Goal: Task Accomplishment & Management: Complete application form

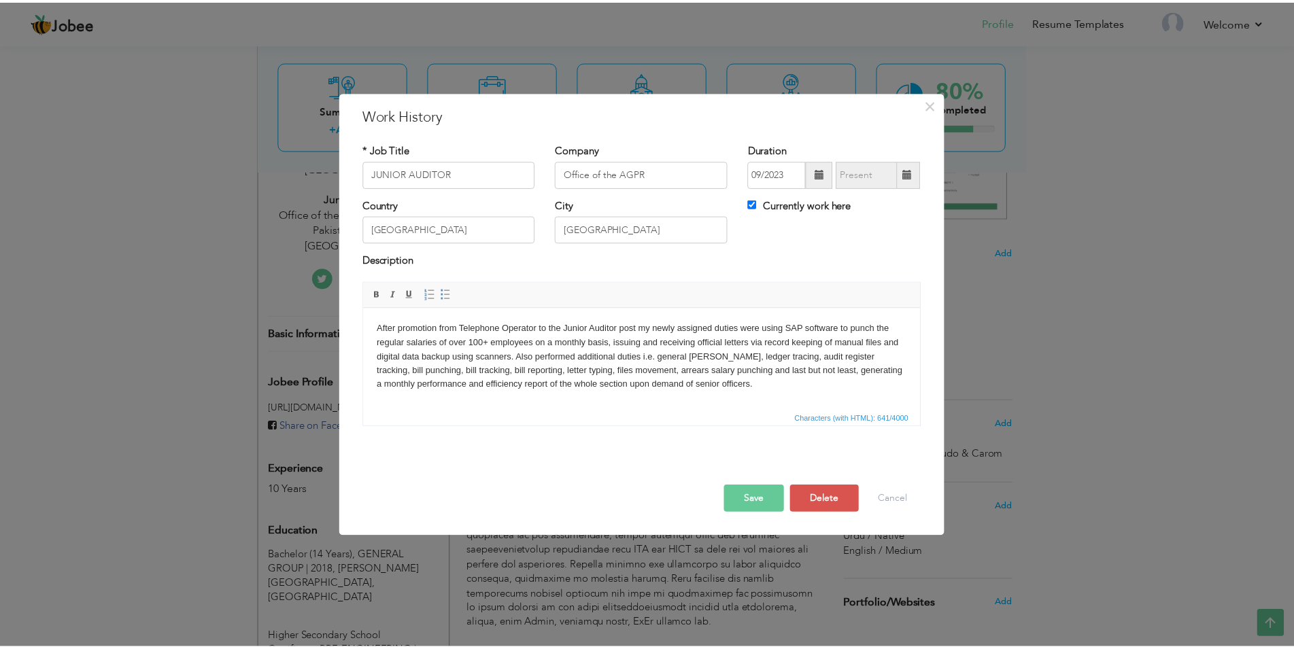
scroll to position [277, 0]
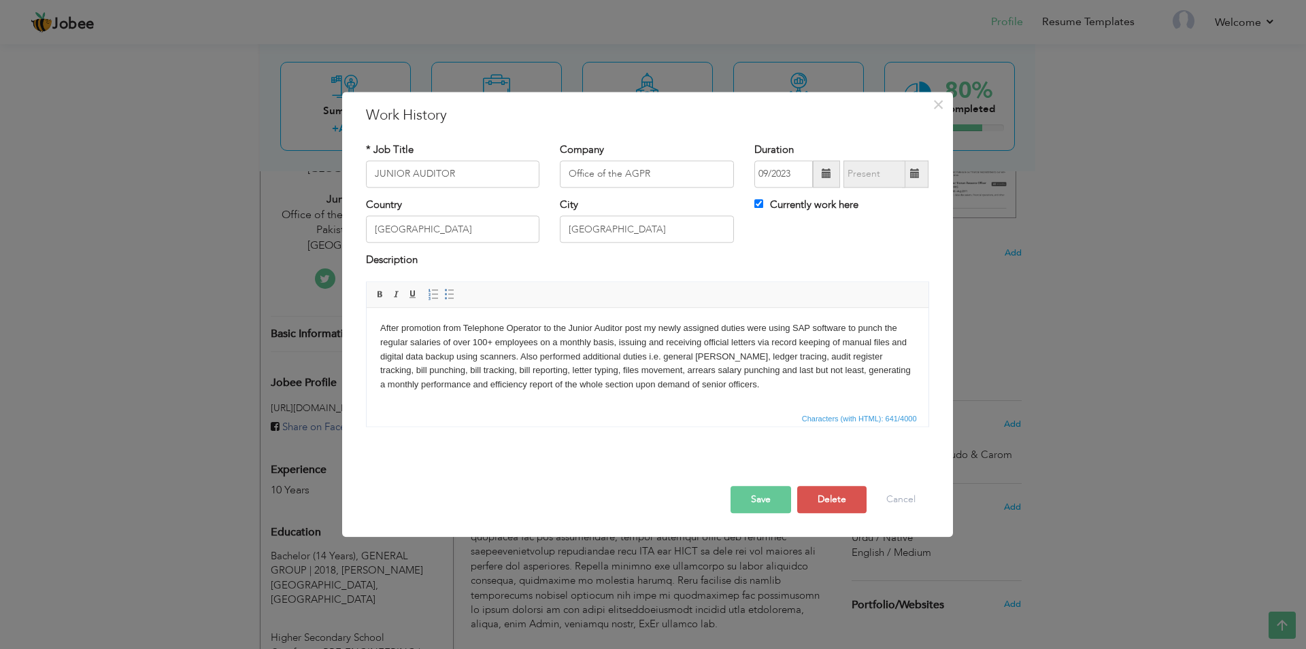
click at [766, 503] on button "Save" at bounding box center [760, 499] width 61 height 27
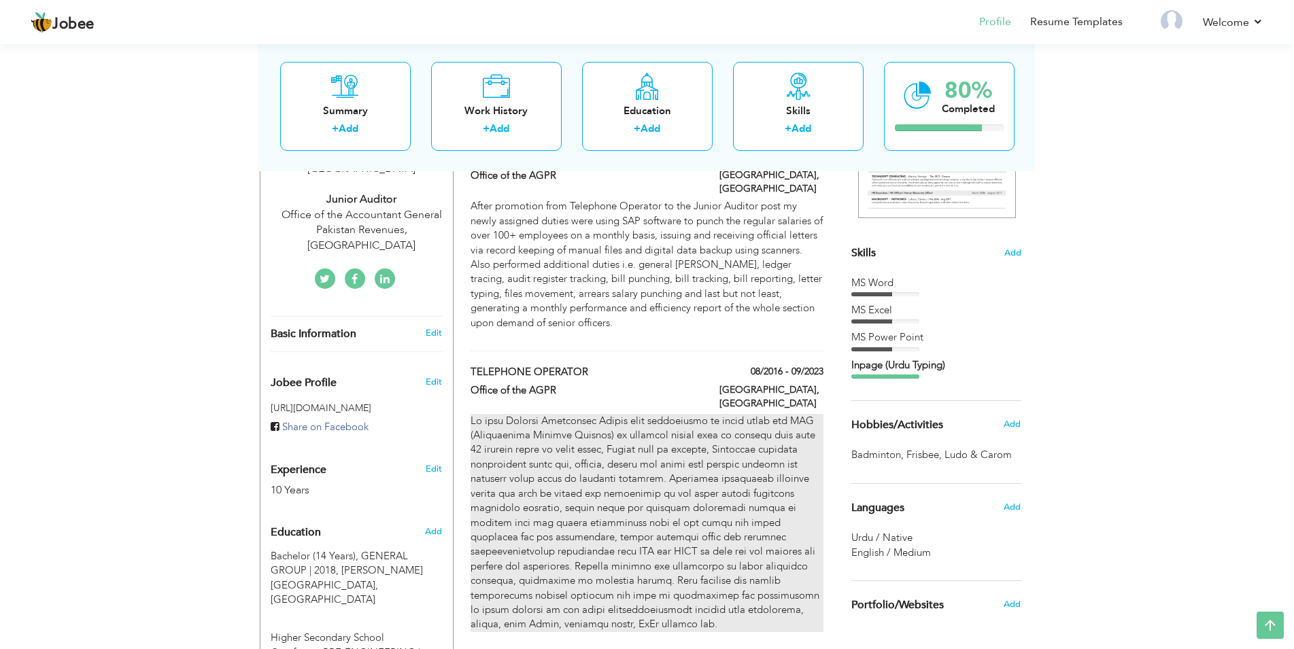
click at [651, 466] on p at bounding box center [647, 523] width 352 height 218
type input "TELEPHONE OPERATOR"
type input "08/2016"
type input "09/2023"
checkbox input "false"
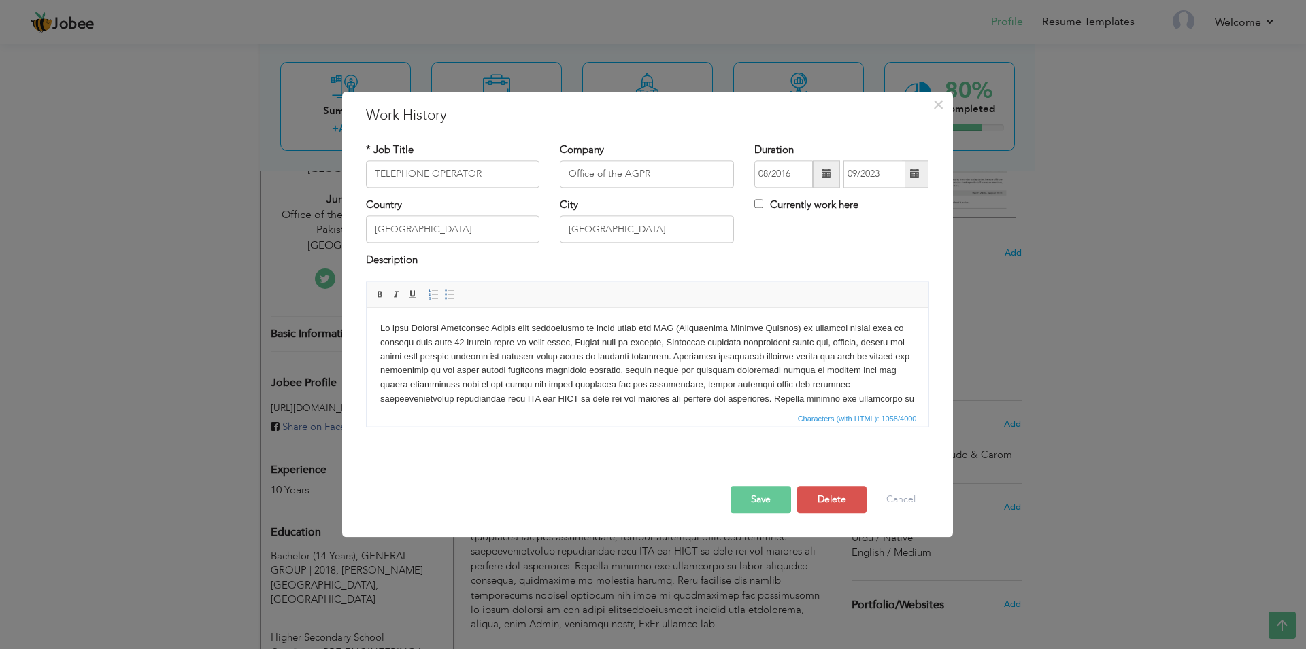
click at [655, 378] on p at bounding box center [646, 385] width 535 height 127
click at [759, 502] on button "Save" at bounding box center [760, 499] width 61 height 27
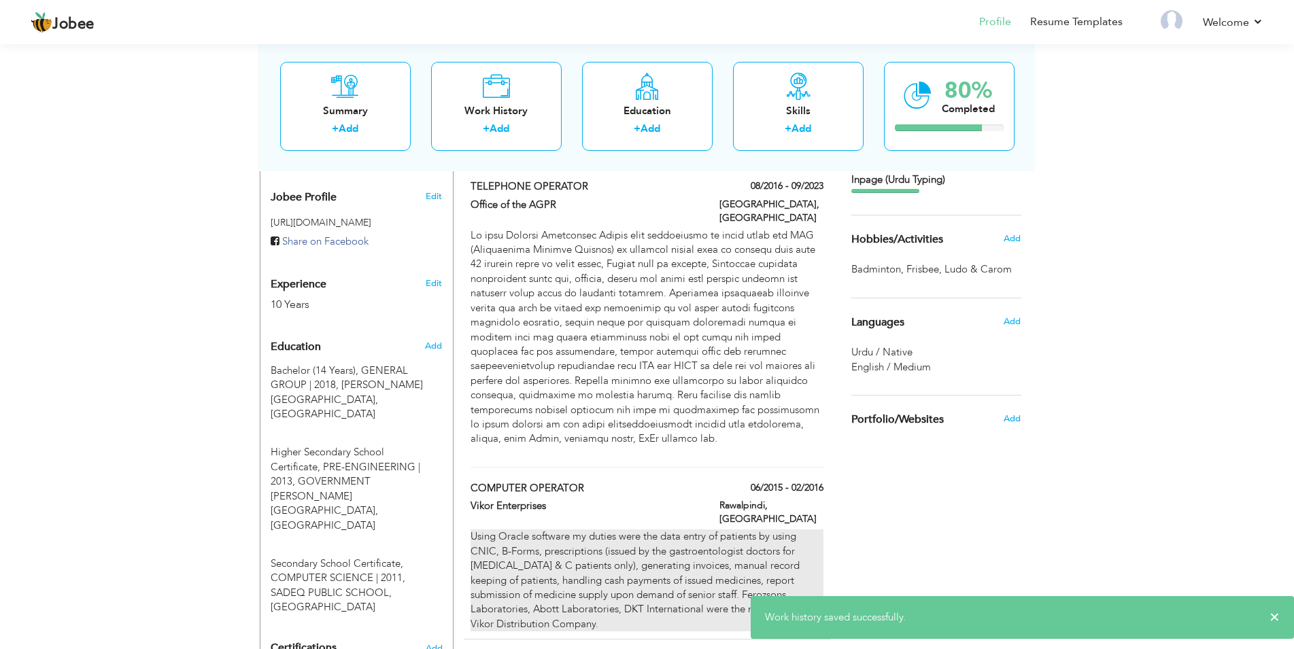
scroll to position [486, 0]
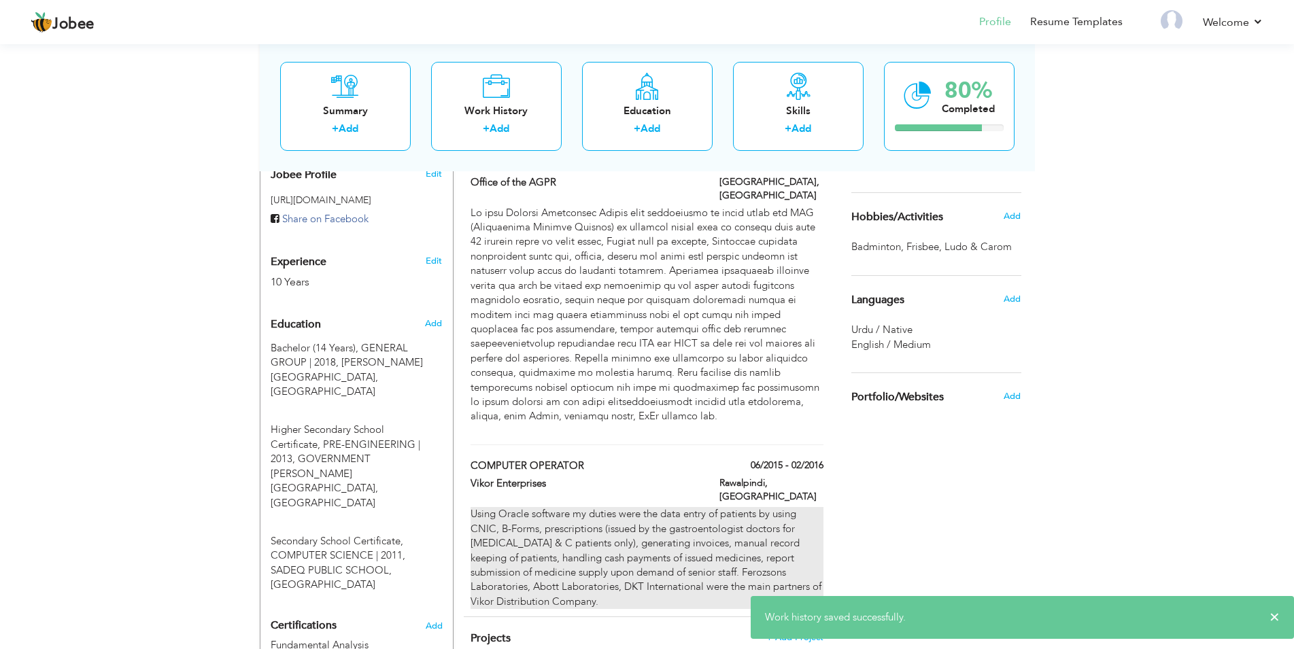
click at [611, 507] on div "Using Oracle software my duties were the data entry of patients by using CNIC, …" at bounding box center [647, 558] width 352 height 102
type input "COMPUTER OPERATOR"
type input "Vikor Enterprises"
type input "06/2015"
type input "02/2016"
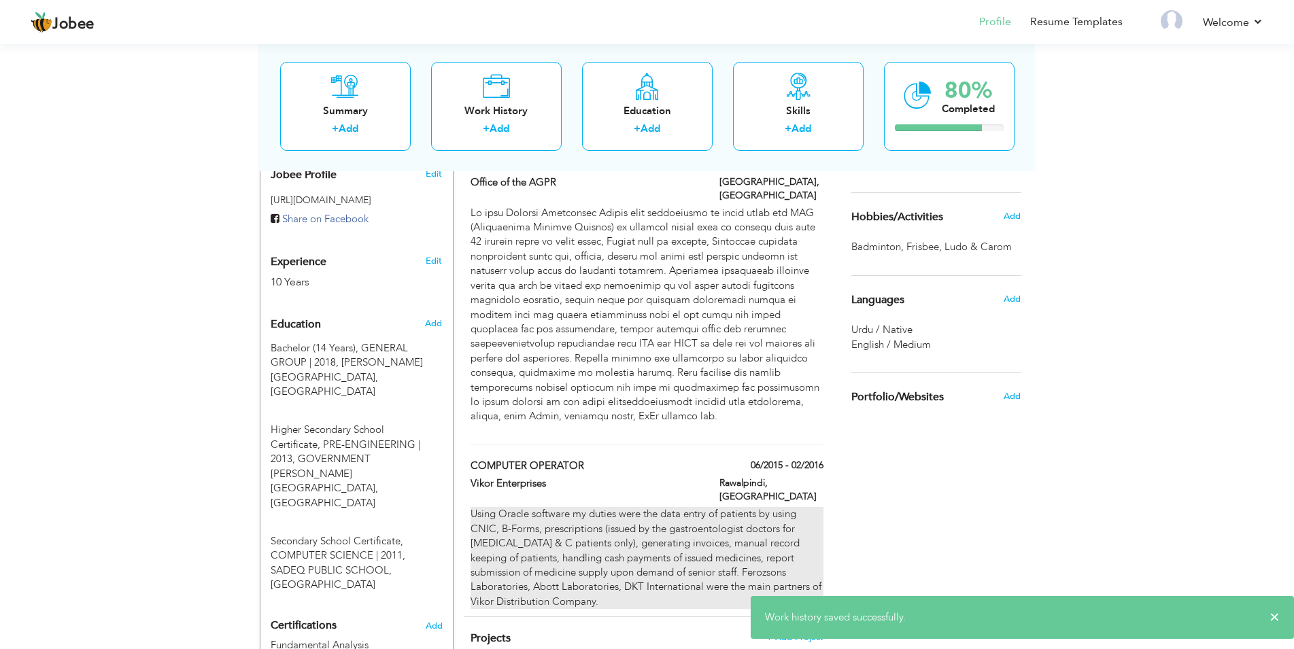
type input "Rawalpindi"
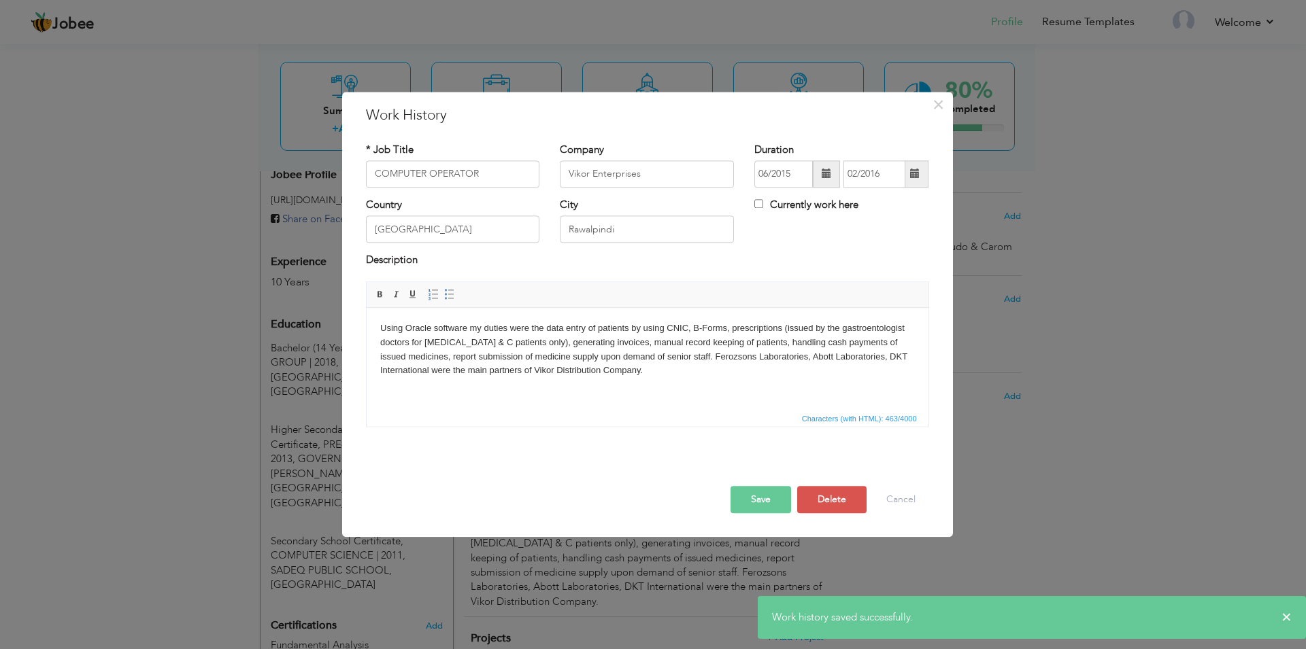
click at [630, 356] on body "Using Oracle software my duties were the data entry of patients by using CNIC, …" at bounding box center [646, 350] width 535 height 56
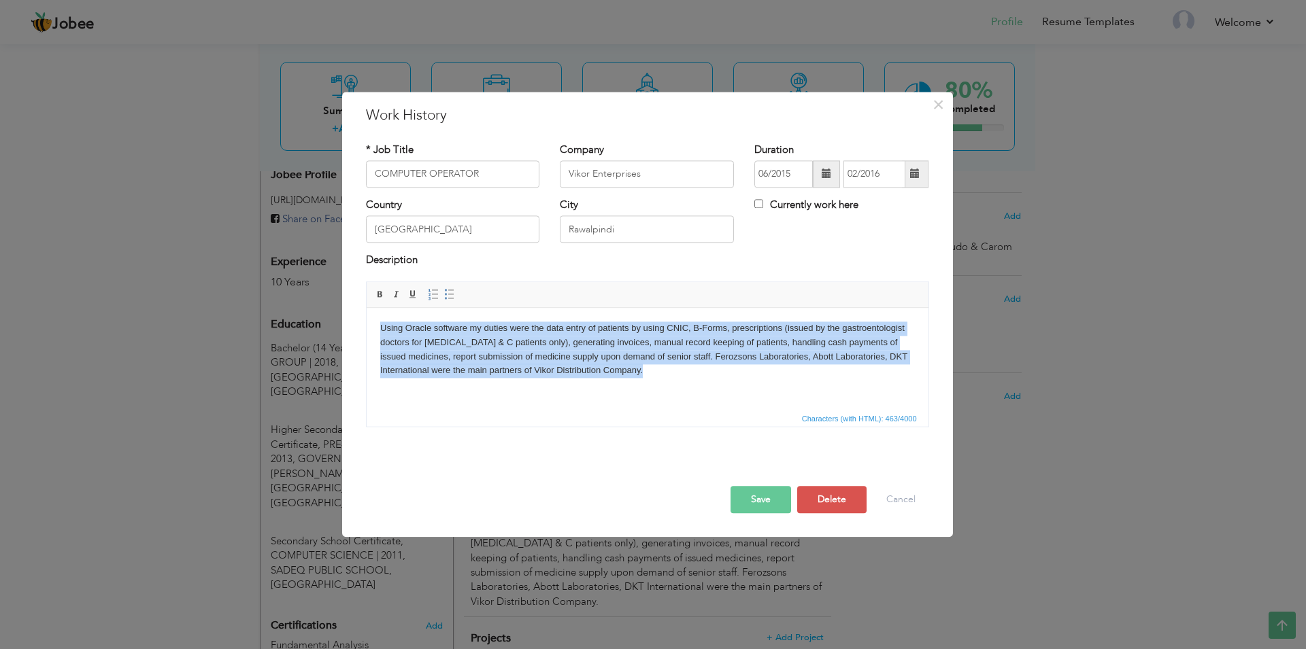
copy body "Using Oracle software my duties were the data entry of patients by using CNIC, …"
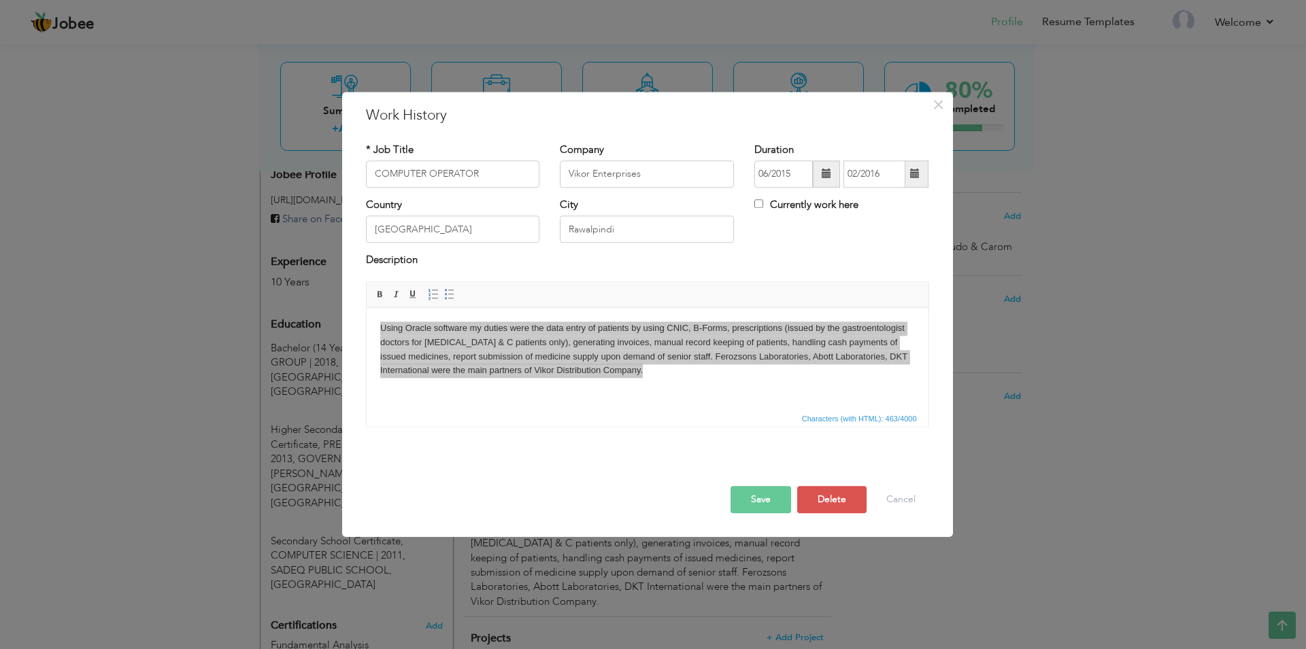
click at [750, 511] on button "Save" at bounding box center [760, 499] width 61 height 27
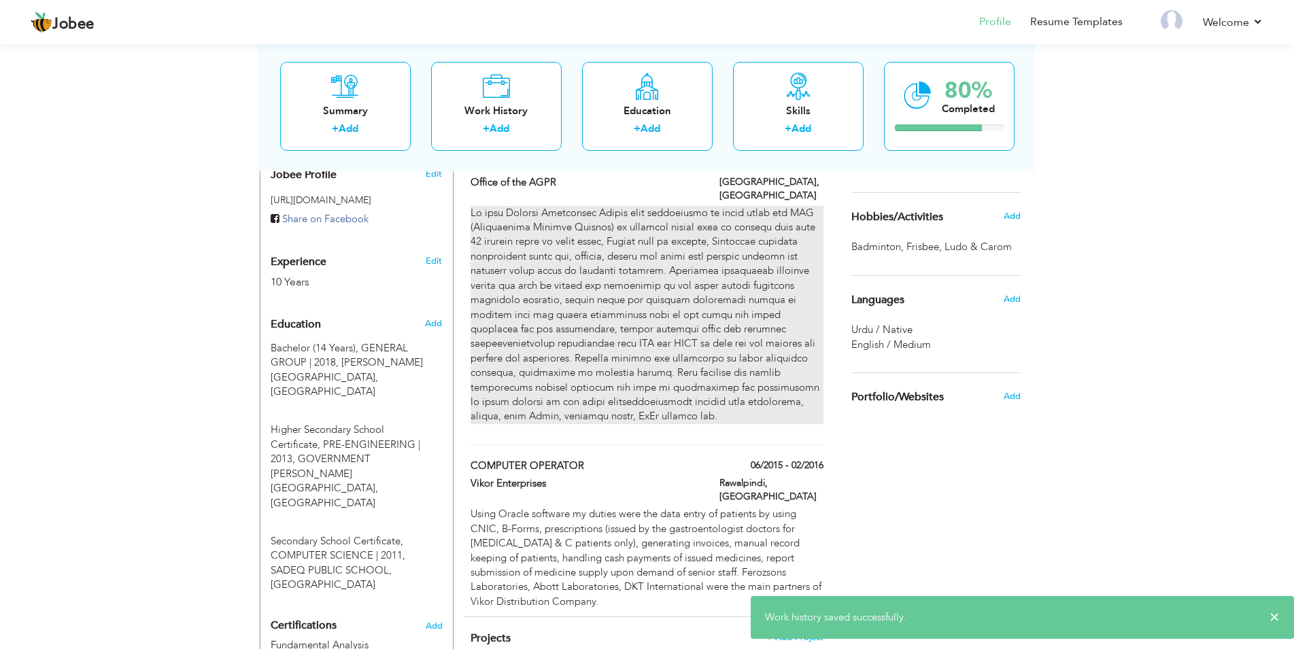
click at [550, 294] on p at bounding box center [647, 315] width 352 height 218
type input "TELEPHONE OPERATOR"
type input "Office of the AGPR"
type input "08/2016"
type input "09/2023"
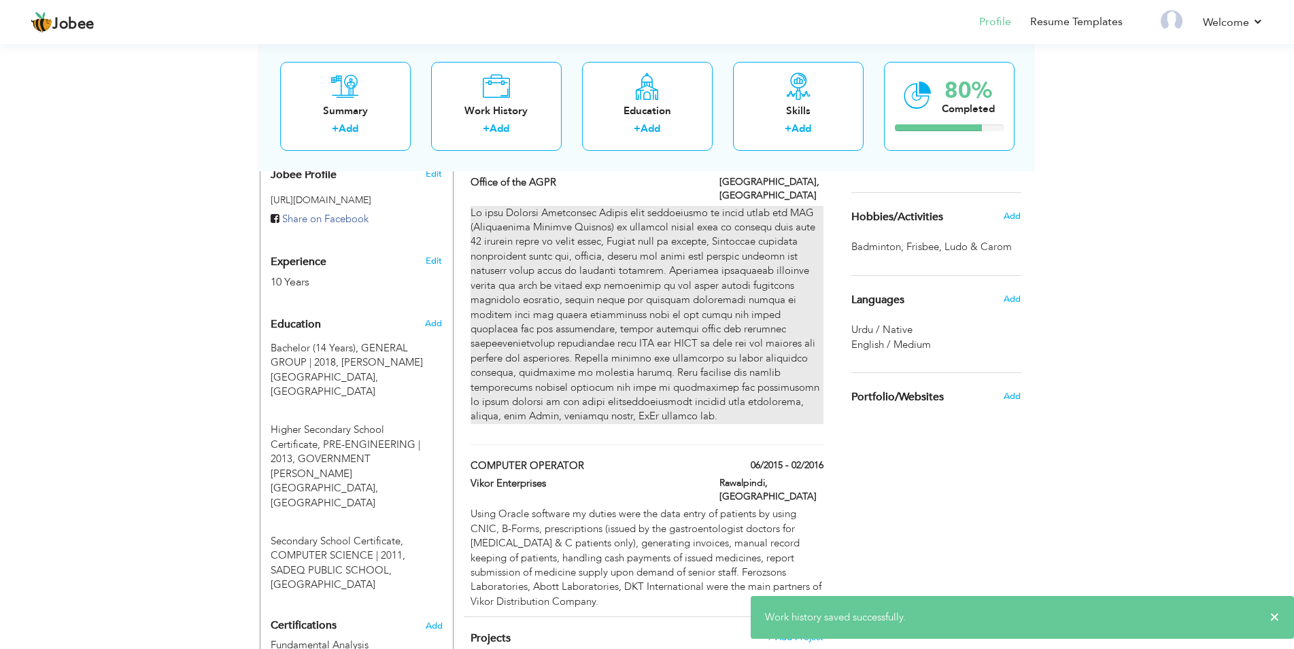
type input "Islamabad"
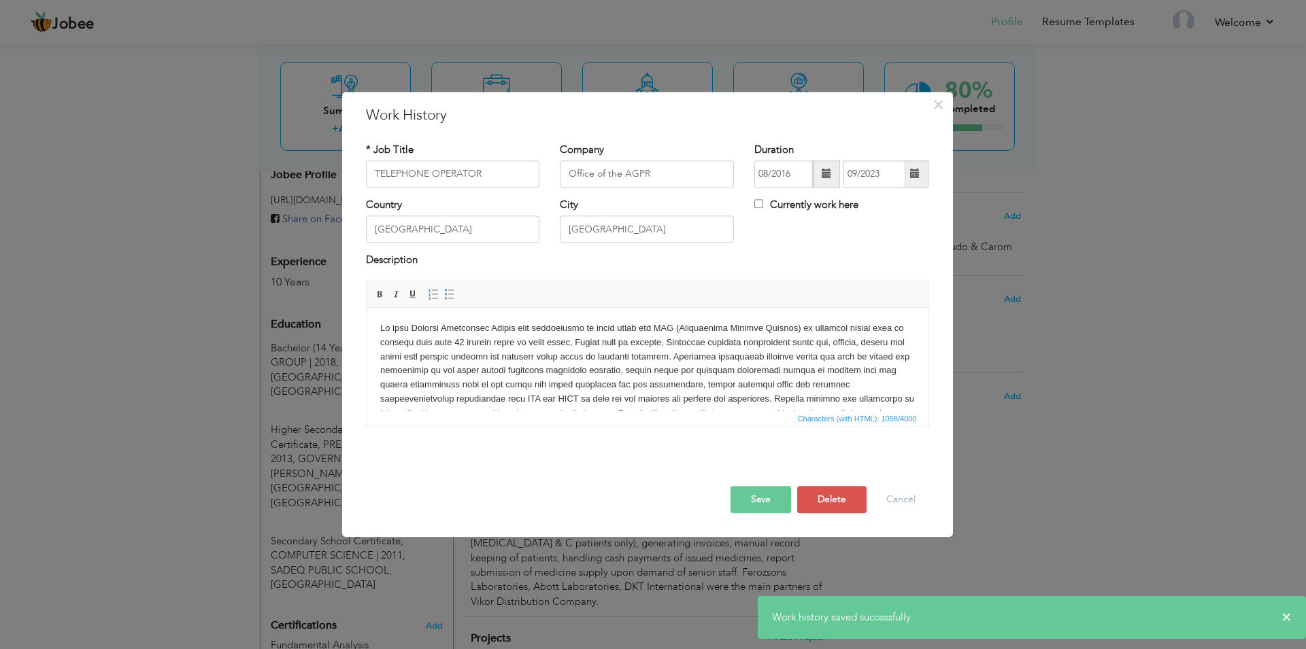
click at [554, 343] on p at bounding box center [646, 385] width 535 height 127
click at [744, 500] on button "Save" at bounding box center [760, 499] width 61 height 27
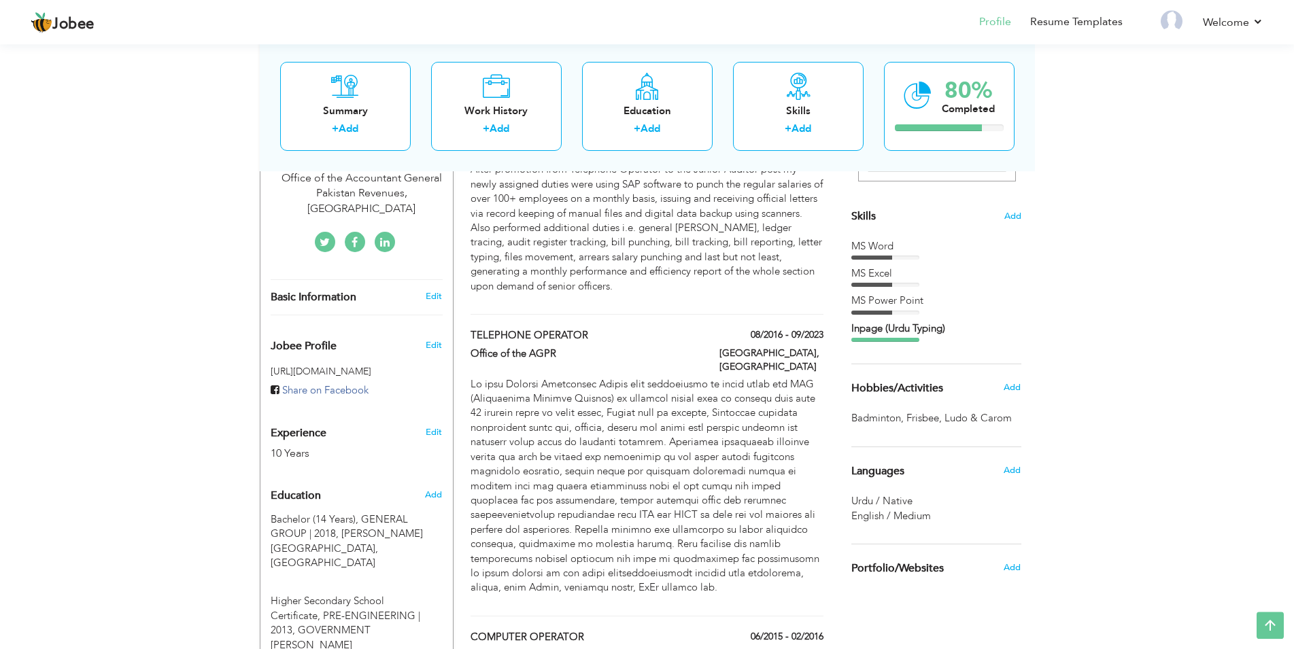
scroll to position [277, 0]
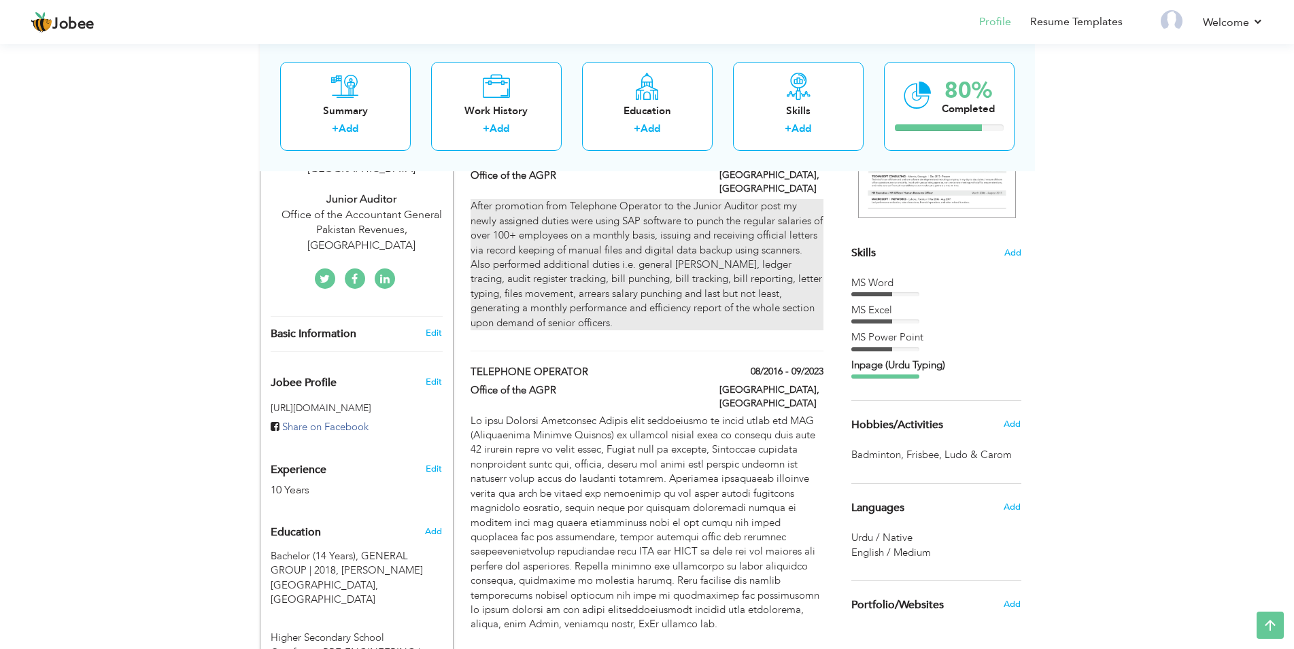
click at [600, 269] on p "After promotion from Telephone Operator to the Junior Auditor post my newly ass…" at bounding box center [647, 264] width 352 height 131
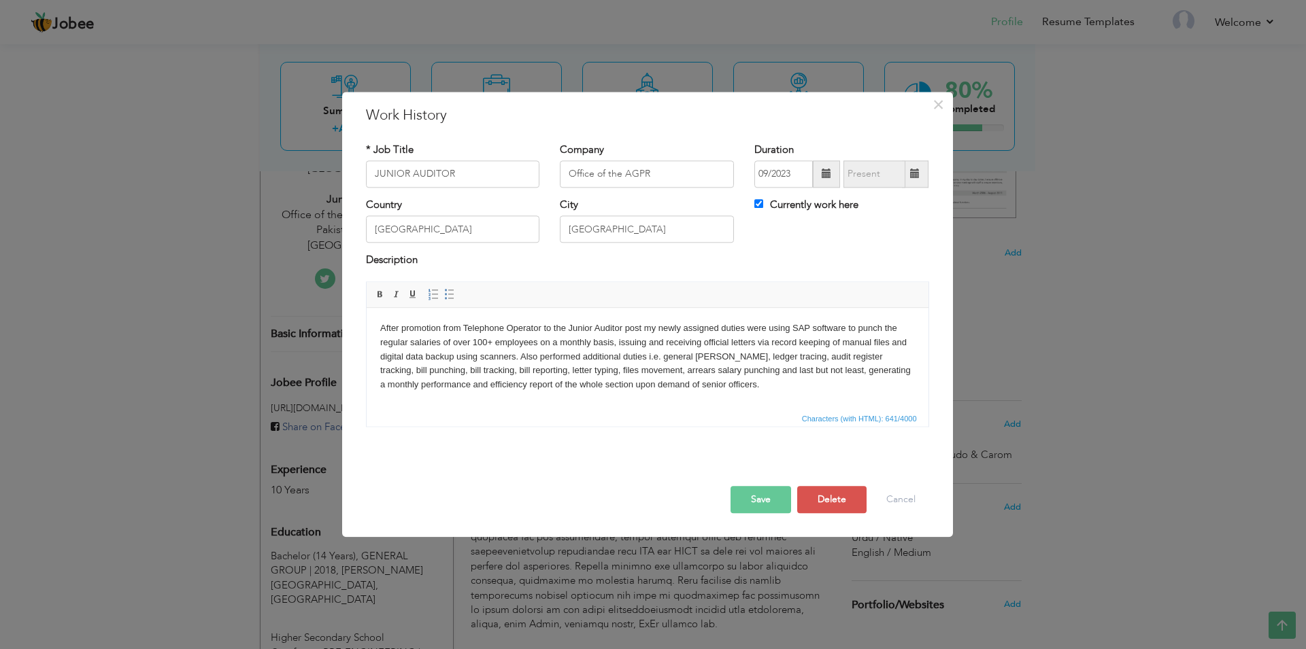
click at [604, 345] on p "After promotion from Telephone Operator to the Junior Auditor post my newly ass…" at bounding box center [646, 357] width 535 height 71
click at [771, 505] on button "Save" at bounding box center [760, 499] width 61 height 27
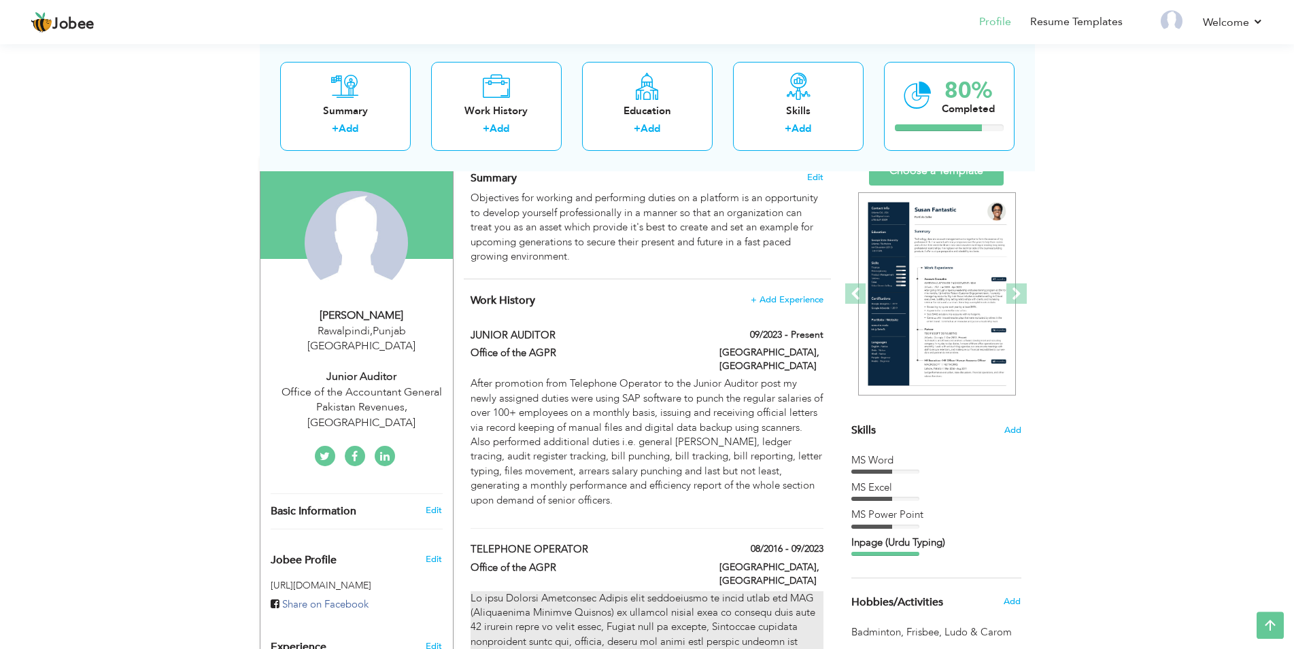
scroll to position [0, 0]
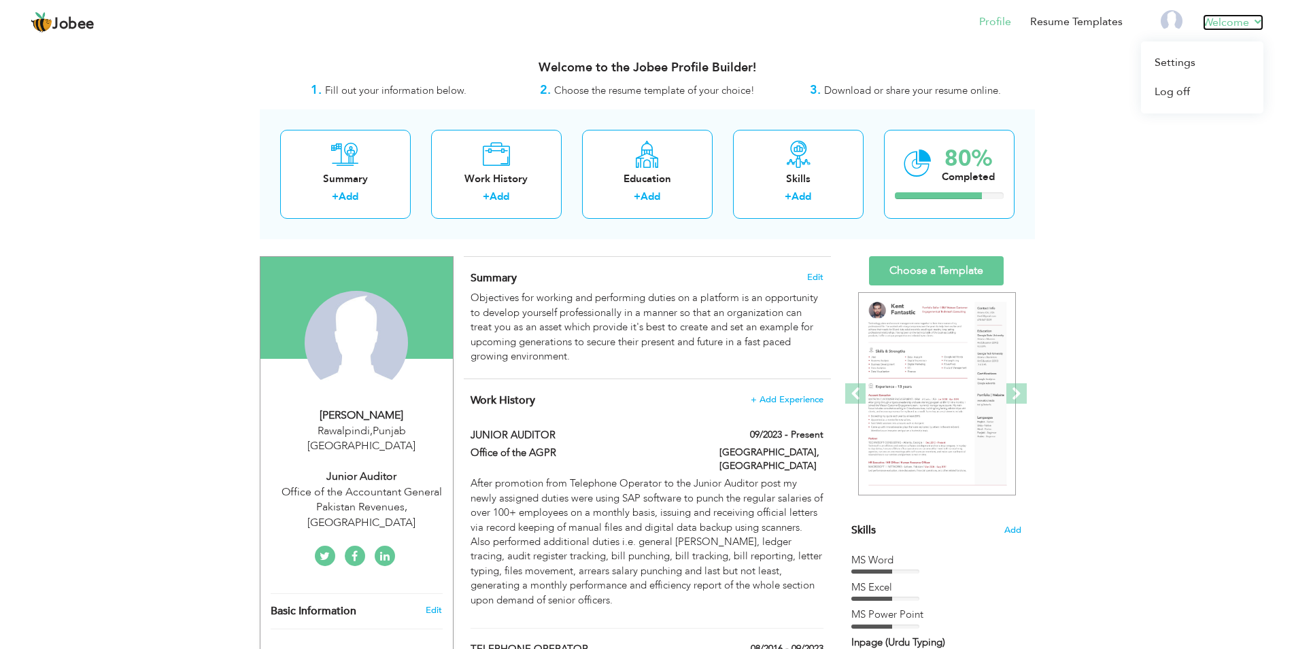
click at [1222, 18] on link "Welcome" at bounding box center [1233, 22] width 61 height 16
click at [1253, 24] on link "Welcome" at bounding box center [1233, 22] width 61 height 16
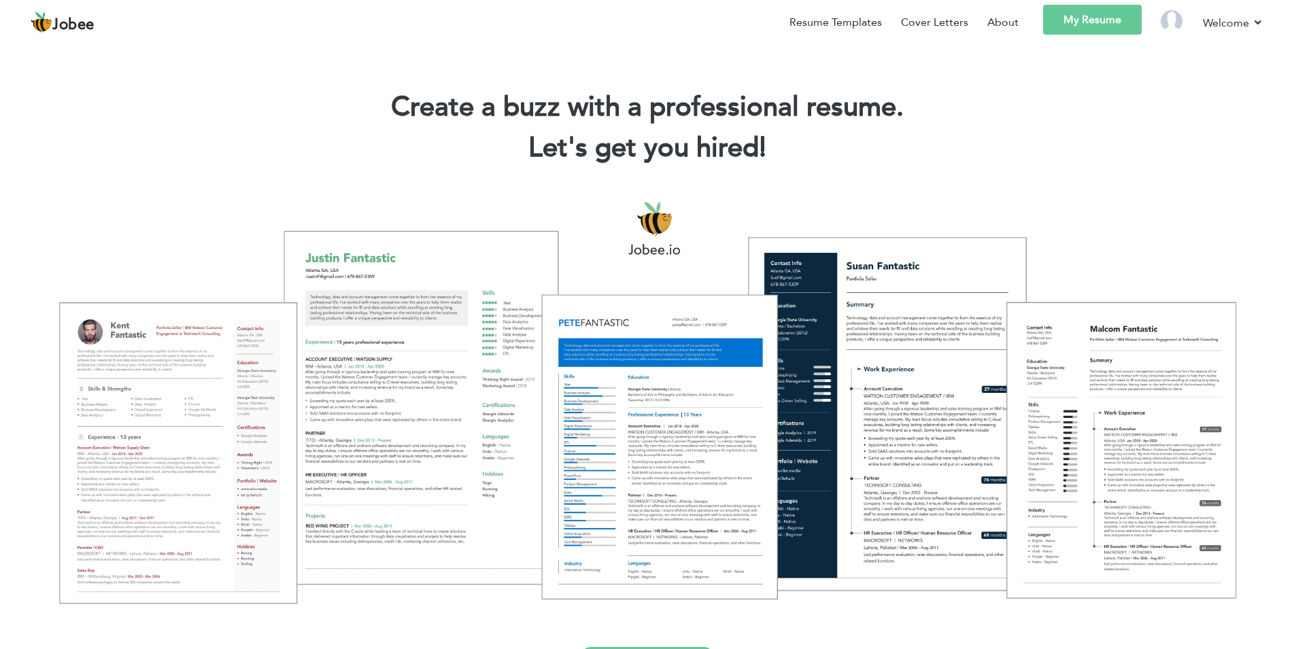
click at [1080, 19] on link "My Resume" at bounding box center [1092, 20] width 99 height 30
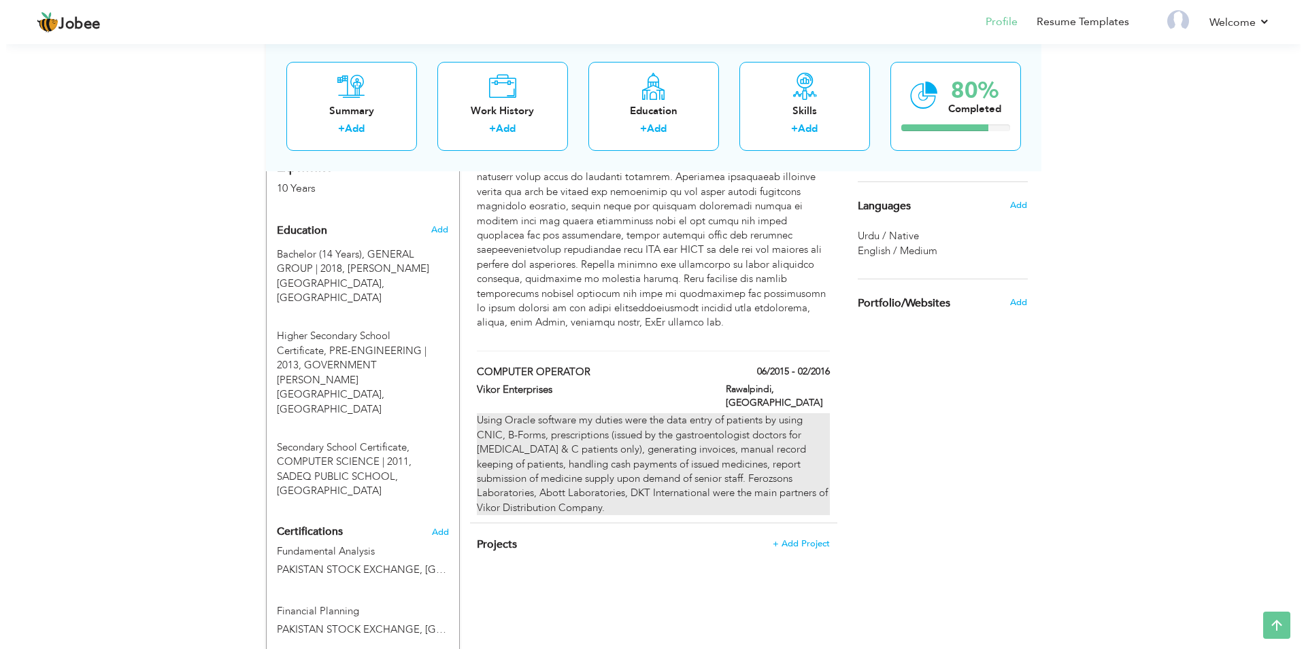
scroll to position [624, 0]
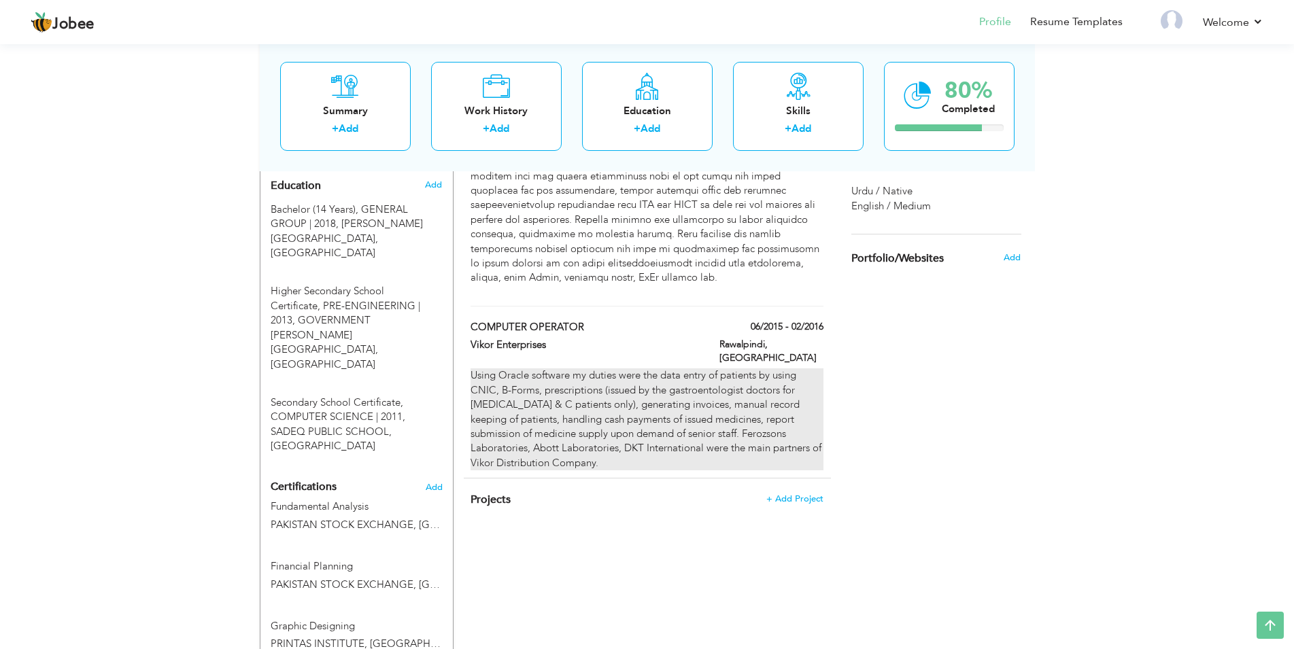
click at [662, 371] on div "Using Oracle software my duties were the data entry of patients by using CNIC, …" at bounding box center [647, 420] width 352 height 102
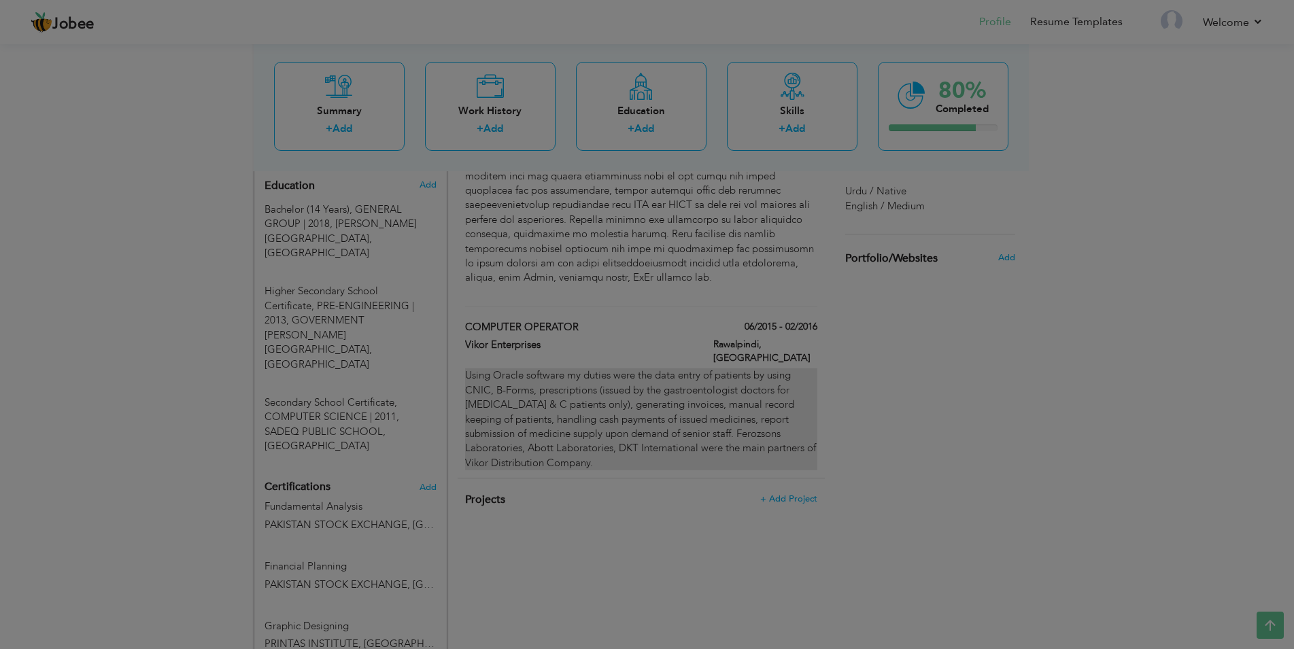
type input "COMPUTER OPERATOR"
type input "Vikor Enterprises"
type input "06/2015"
type input "02/2016"
type input "Pakistan"
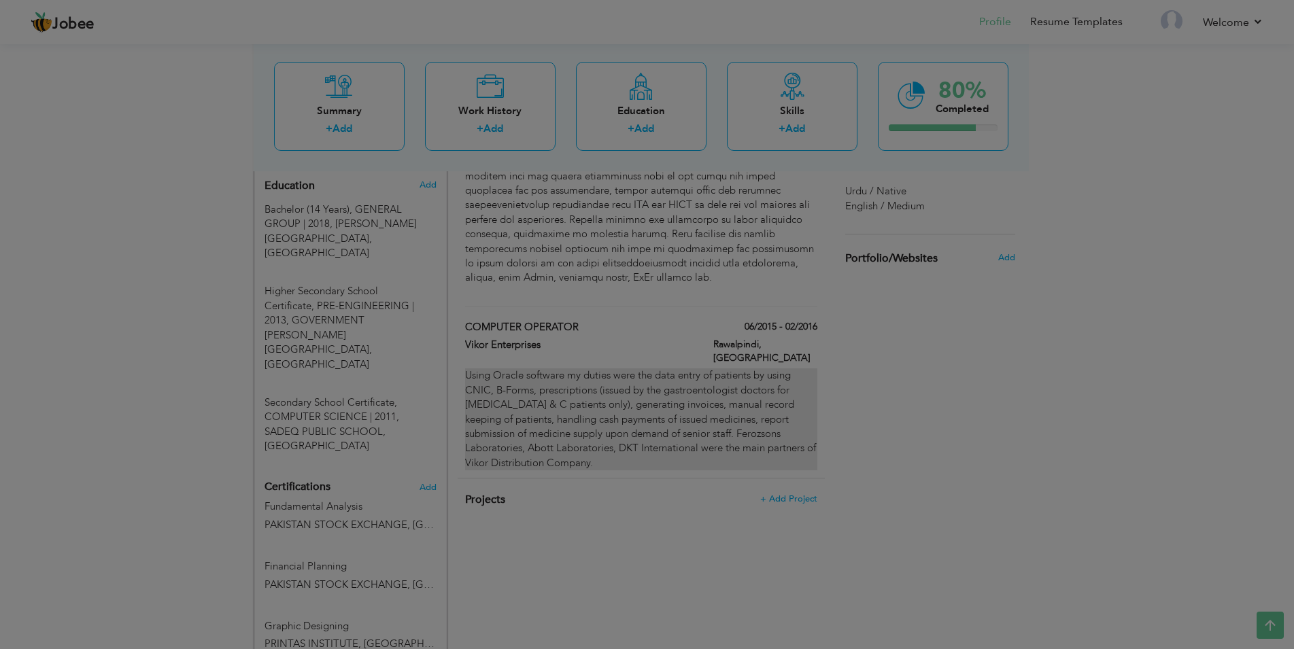
type input "Rawalpindi"
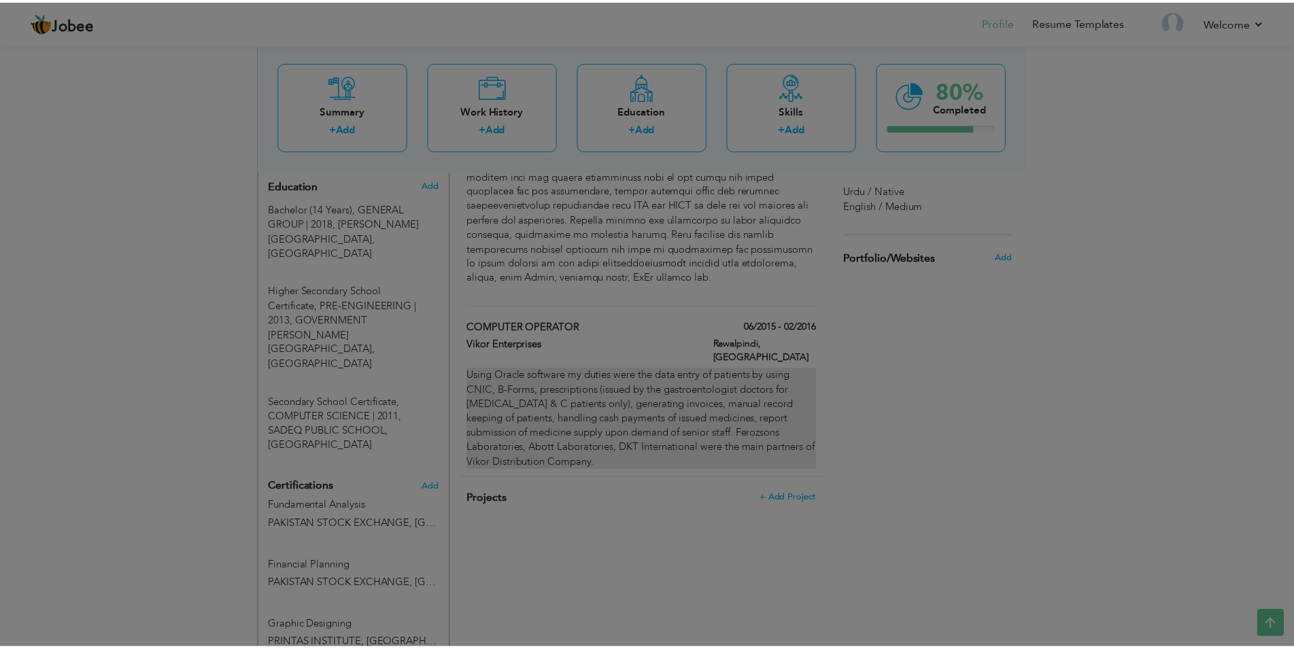
scroll to position [0, 0]
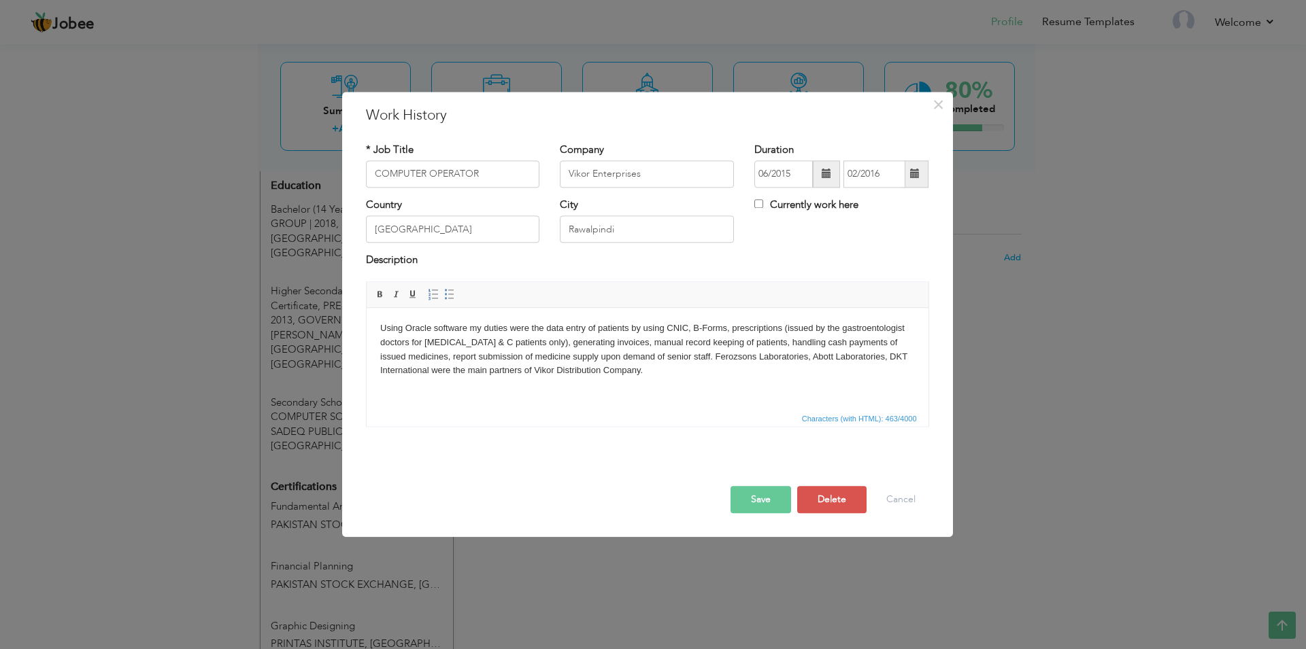
click at [662, 371] on body "Using Oracle software my duties were the data entry of patients by using CNIC, …" at bounding box center [646, 350] width 535 height 56
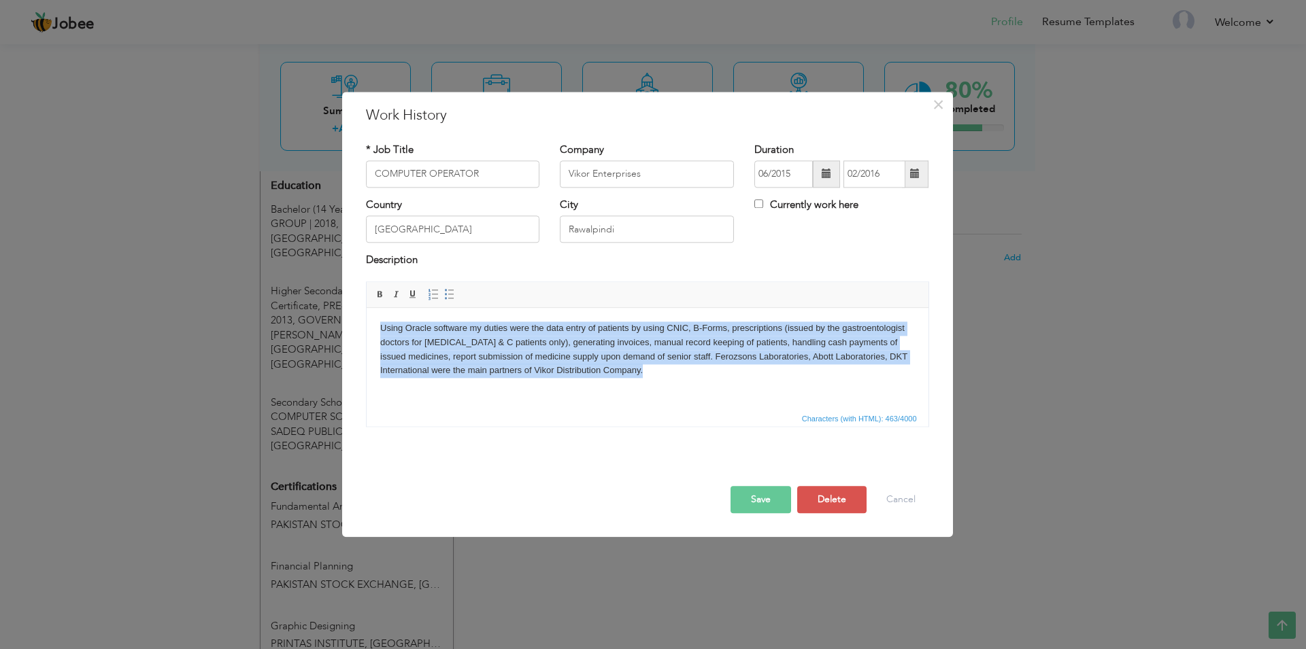
copy body "Using Oracle software my duties were the data entry of patients by using CNIC, …"
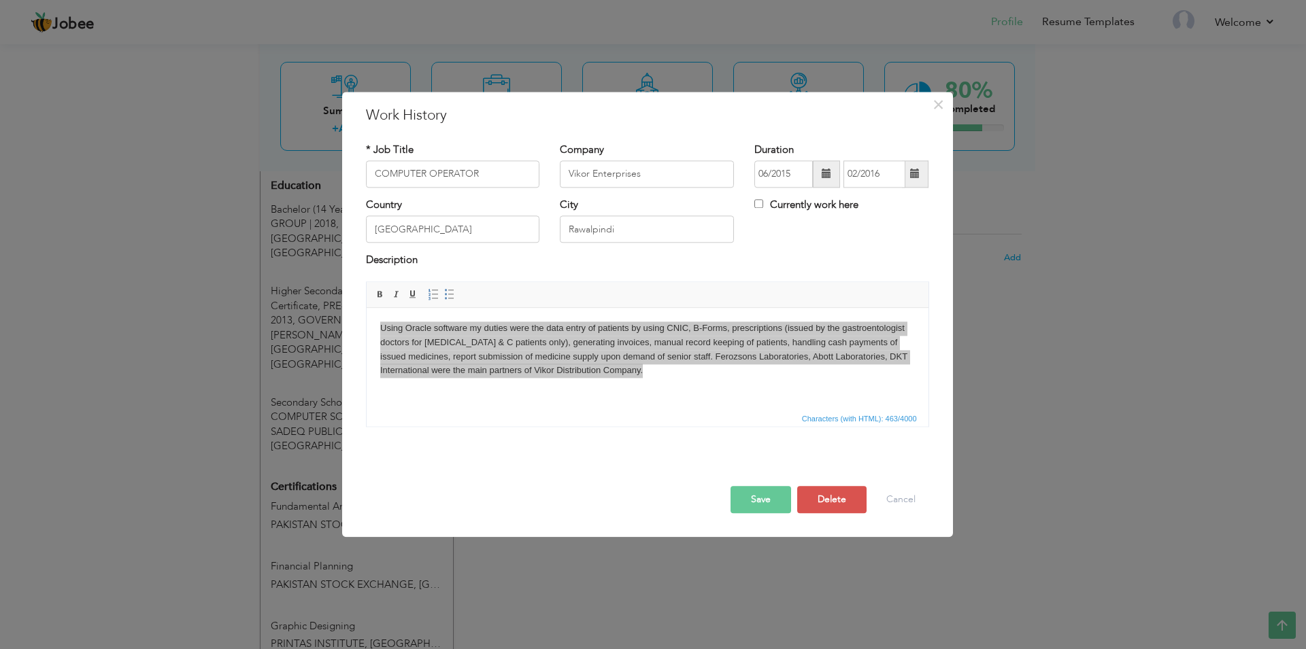
click at [760, 499] on button "Save" at bounding box center [760, 499] width 61 height 27
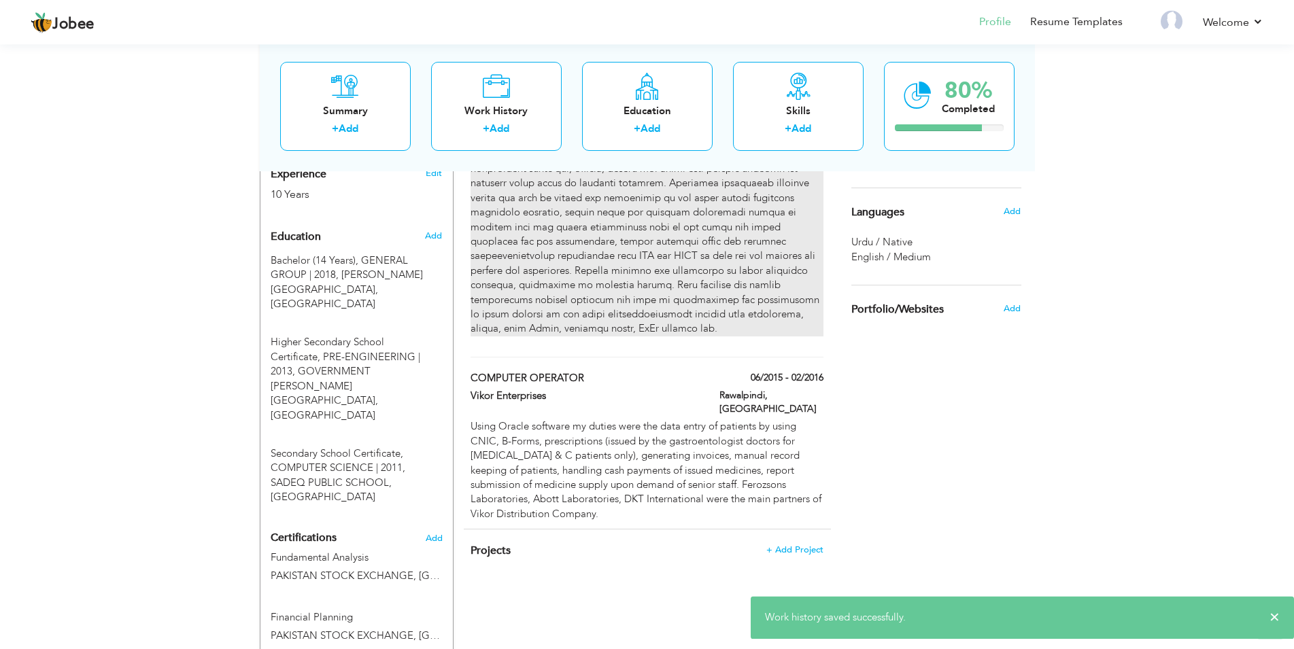
scroll to position [486, 0]
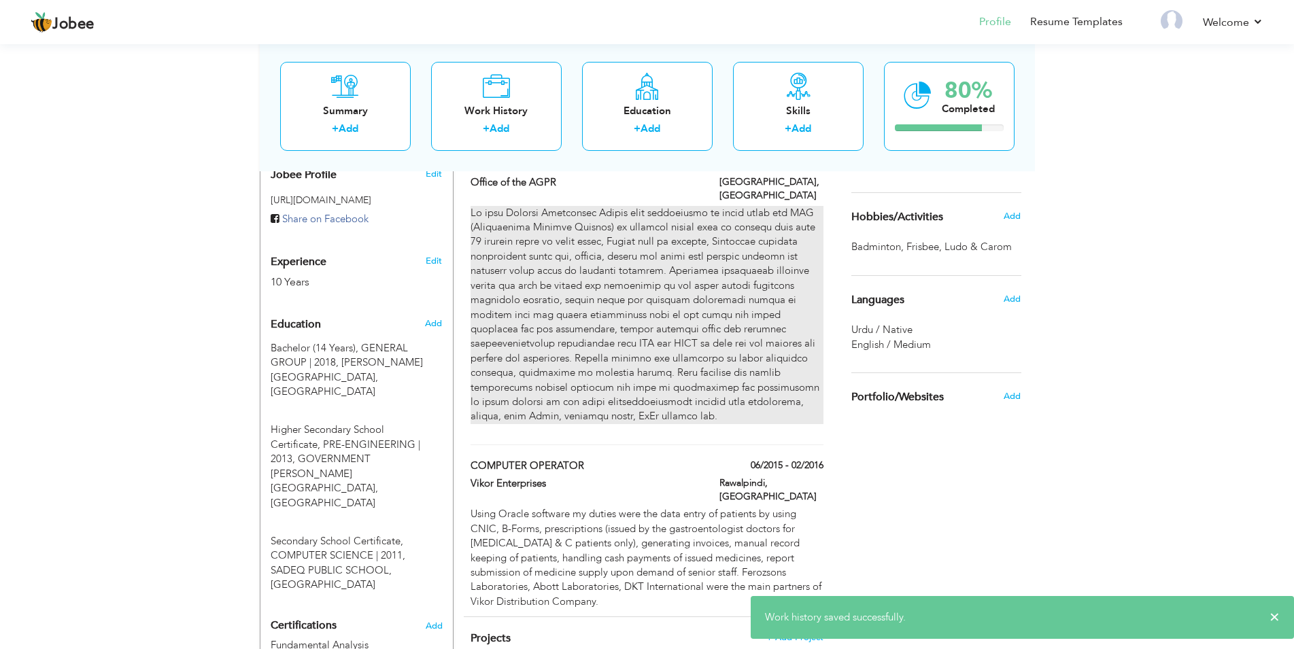
click at [608, 313] on p at bounding box center [647, 315] width 352 height 218
type input "TELEPHONE OPERATOR"
type input "Office of the AGPR"
type input "08/2016"
type input "09/2023"
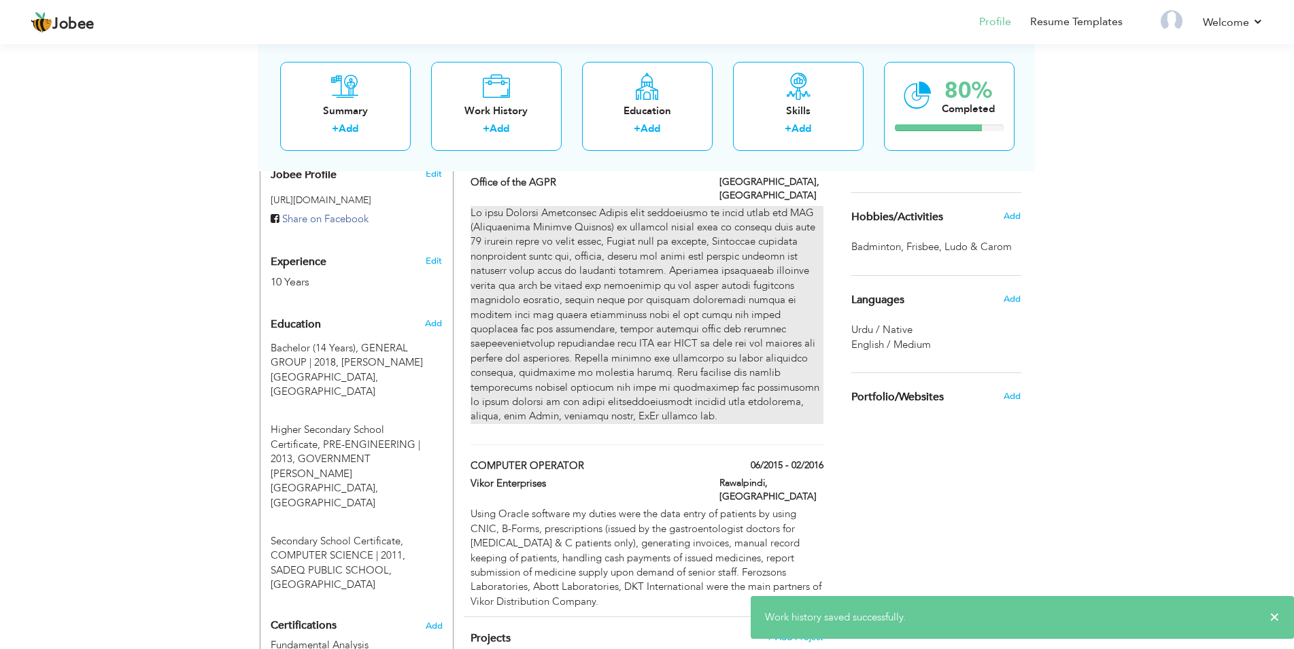
type input "Islamabad"
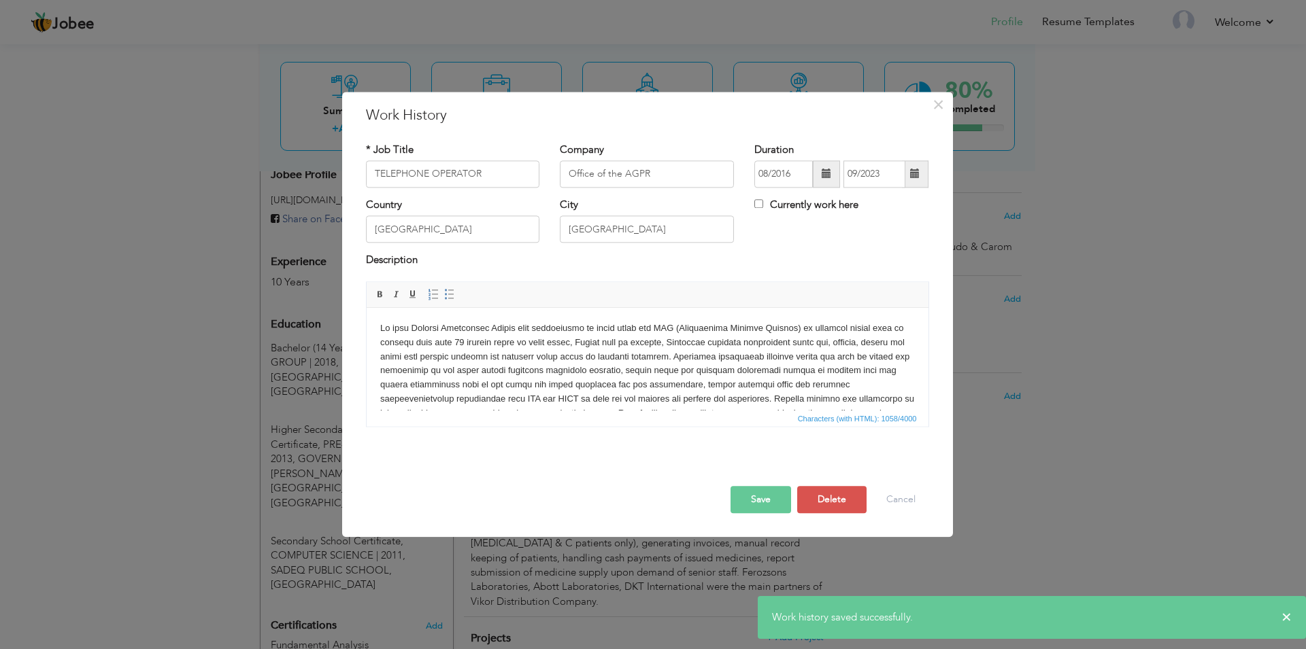
click at [641, 348] on p at bounding box center [646, 385] width 535 height 127
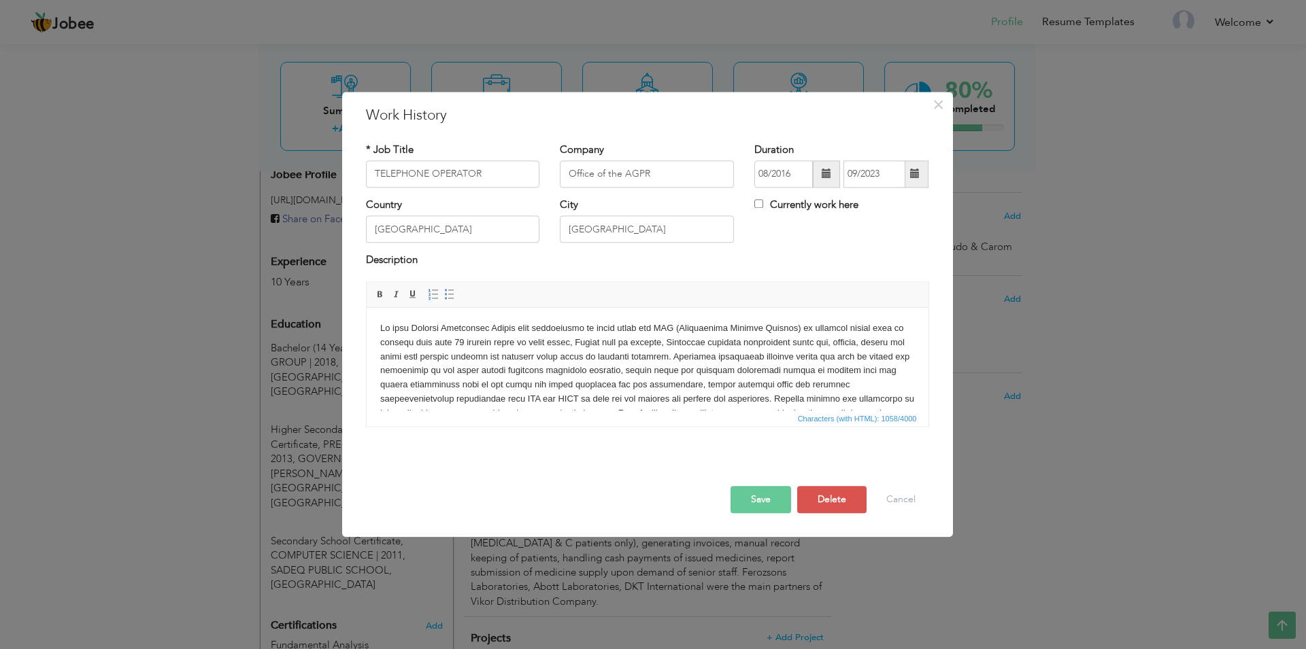
click at [772, 504] on button "Save" at bounding box center [760, 499] width 61 height 27
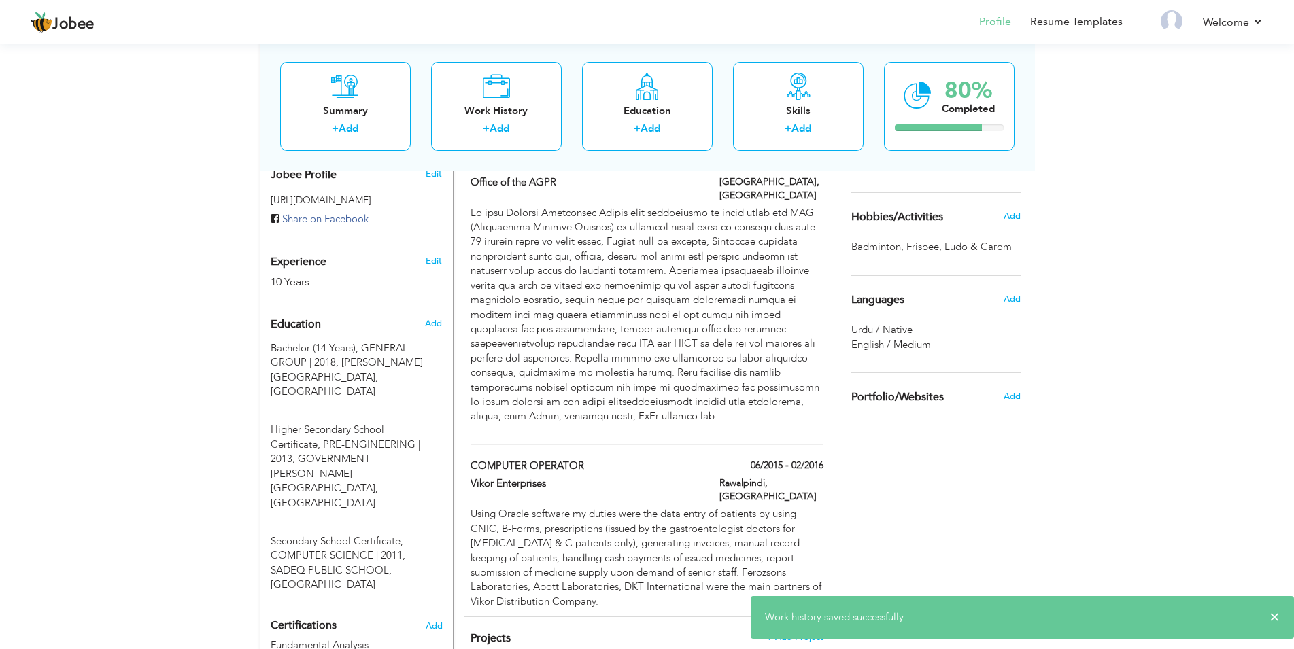
scroll to position [208, 0]
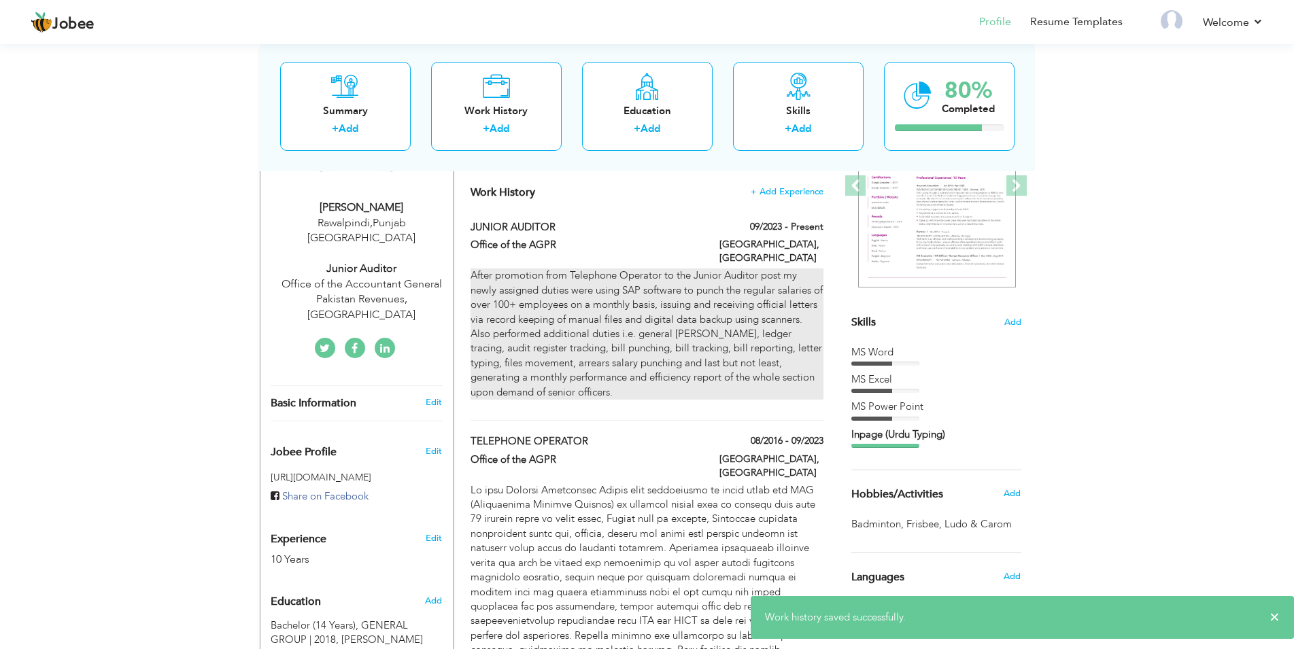
click at [626, 327] on p "After promotion from Telephone Operator to the Junior Auditor post my newly ass…" at bounding box center [647, 334] width 352 height 131
type input "JUNIOR AUDITOR"
type input "09/2023"
checkbox input "true"
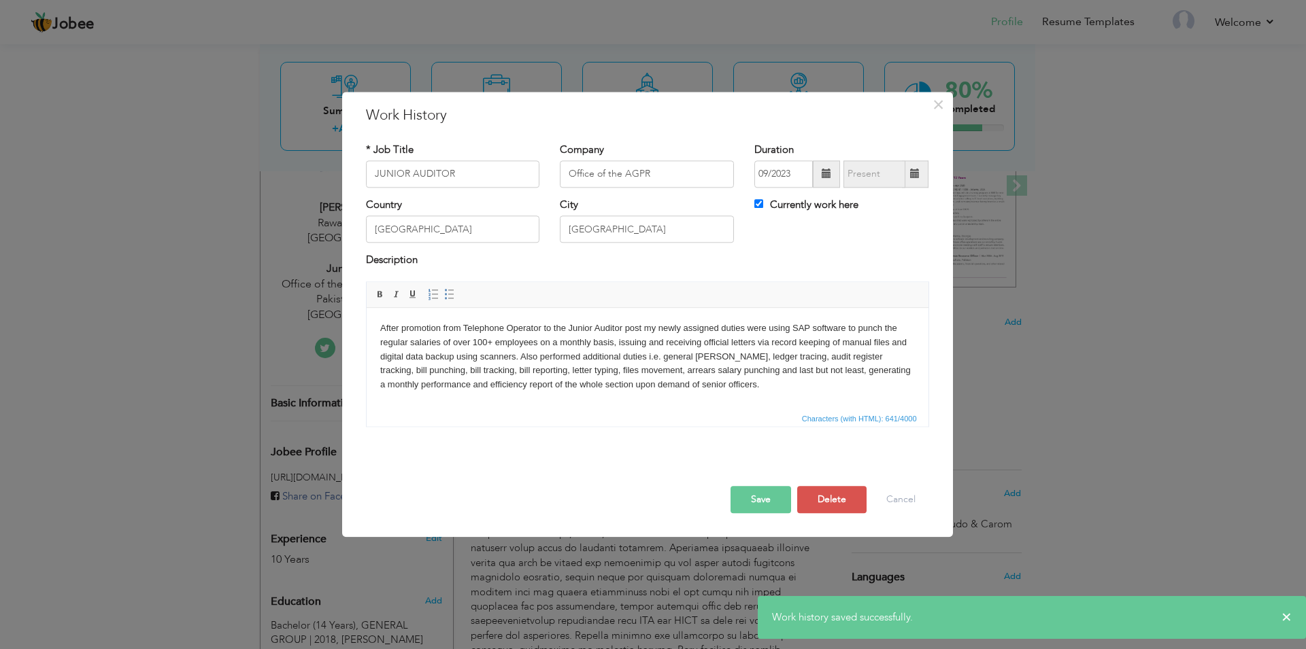
click at [626, 327] on p "After promotion from Telephone Operator to the Junior Auditor post my newly ass…" at bounding box center [646, 357] width 535 height 71
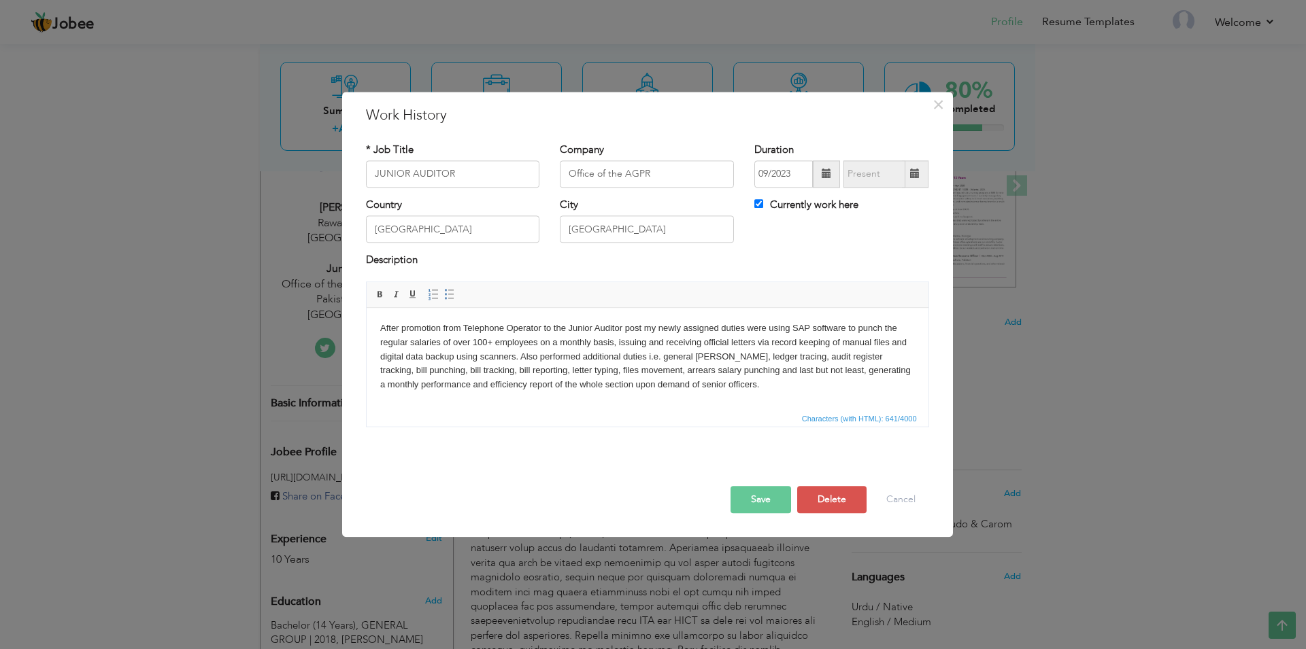
click at [760, 501] on button "Save" at bounding box center [760, 499] width 61 height 27
